Goal: Navigation & Orientation: Go to known website

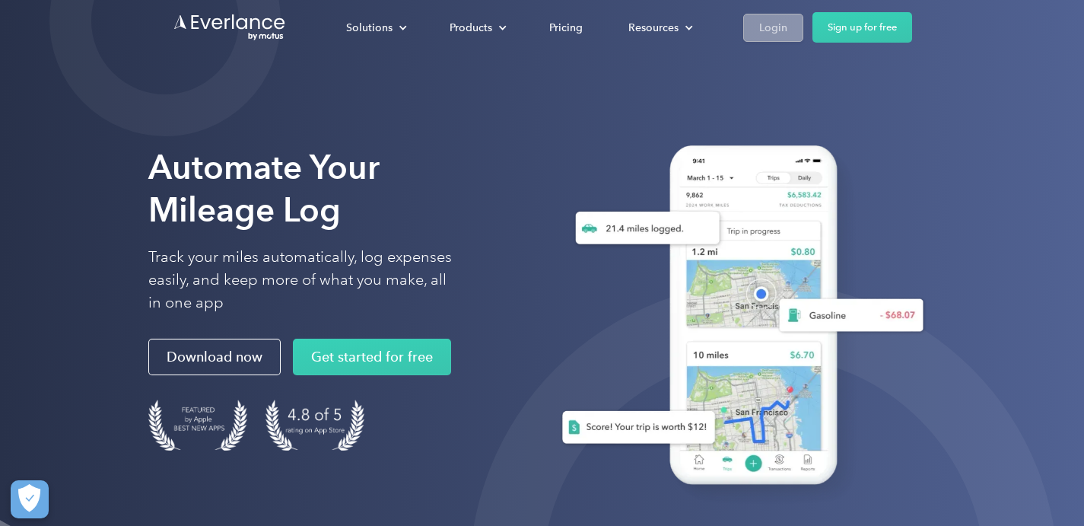
click at [778, 23] on div "Login" at bounding box center [773, 27] width 28 height 19
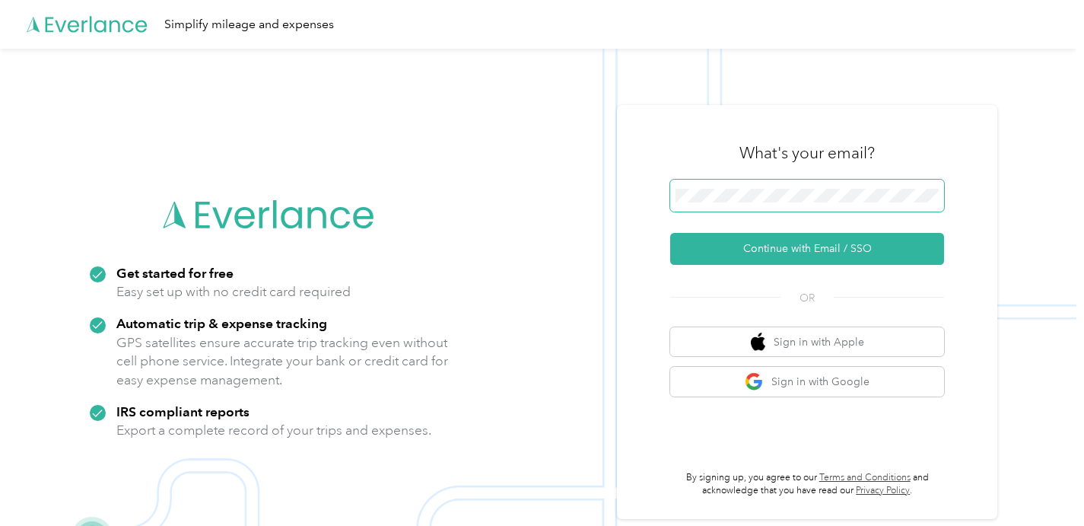
click at [670, 233] on button "Continue with Email / SSO" at bounding box center [807, 249] width 274 height 32
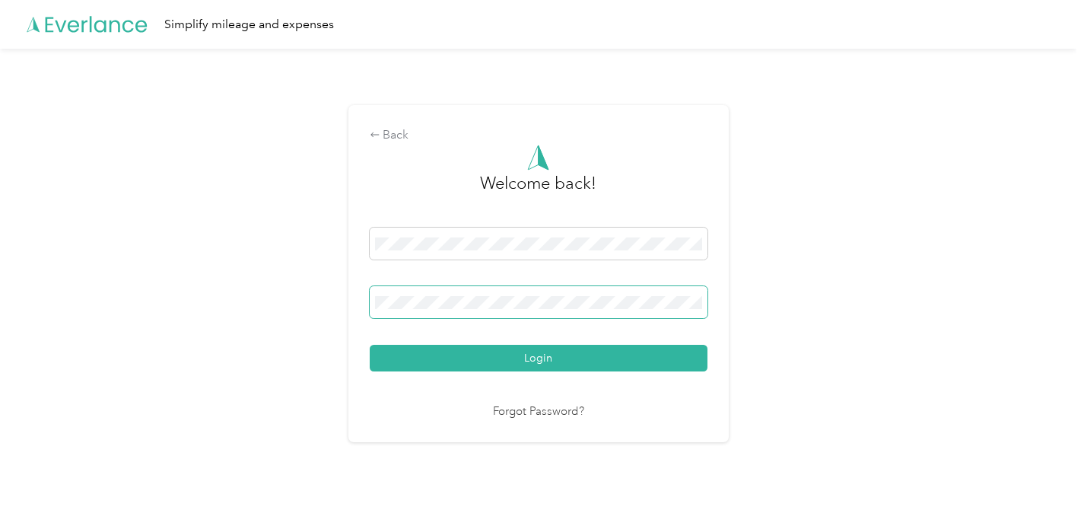
click at [370, 345] on button "Login" at bounding box center [539, 358] width 338 height 27
